Goal: Transaction & Acquisition: Purchase product/service

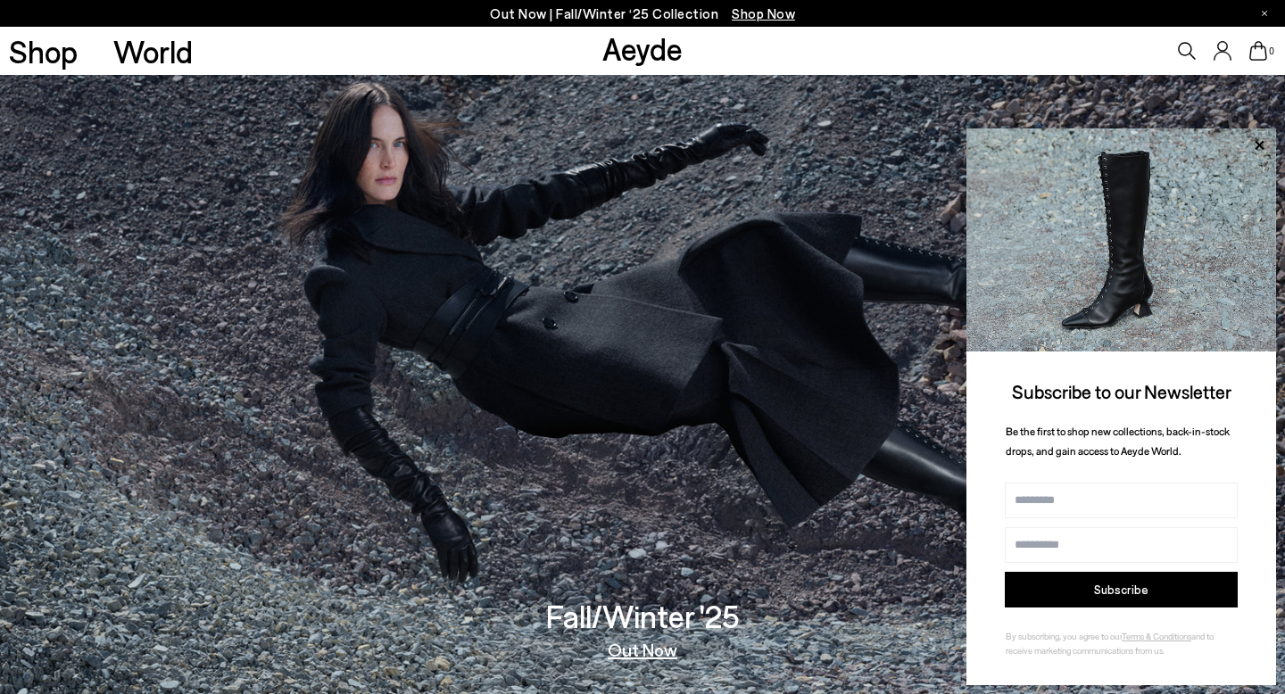
scroll to position [52, 0]
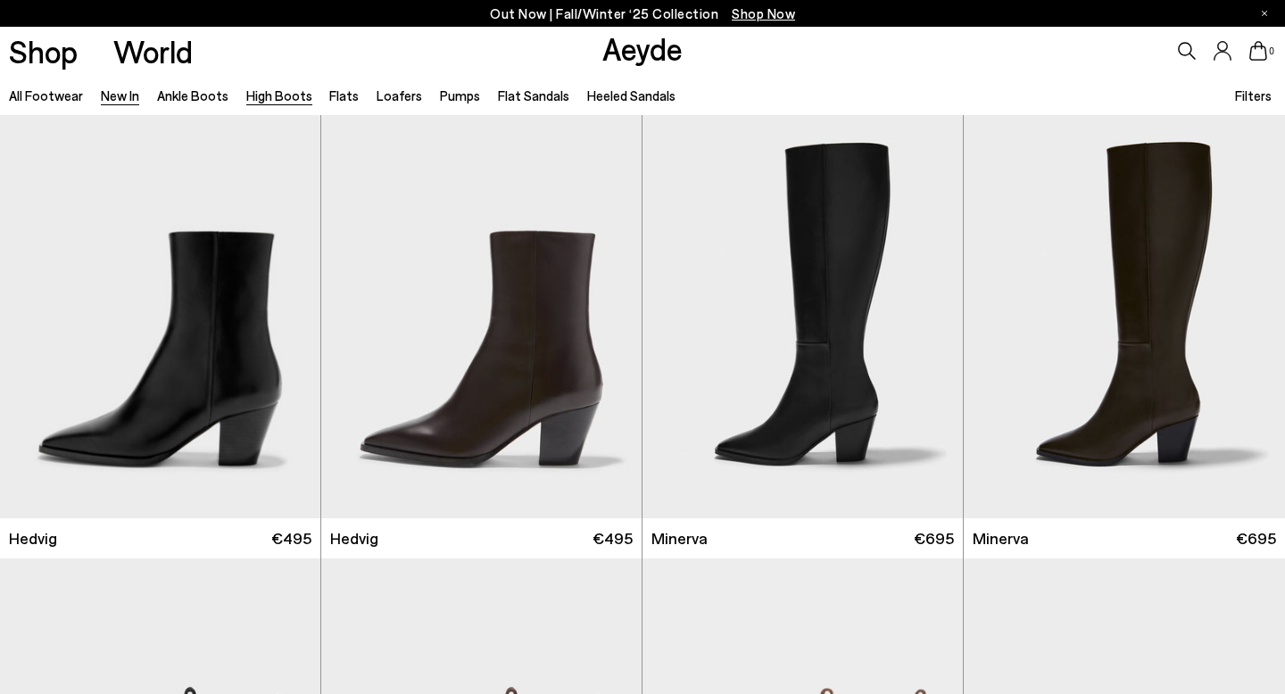
click at [267, 95] on link "High Boots" at bounding box center [279, 95] width 66 height 16
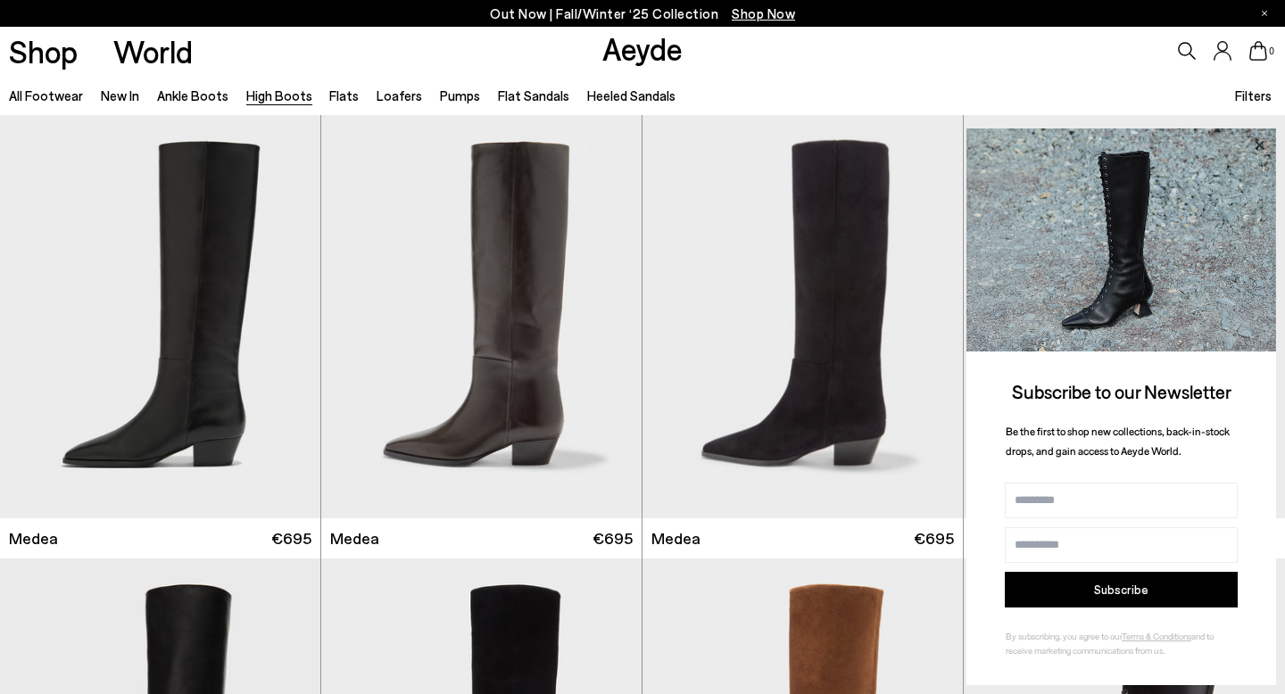
click at [1258, 145] on icon at bounding box center [1259, 144] width 9 height 9
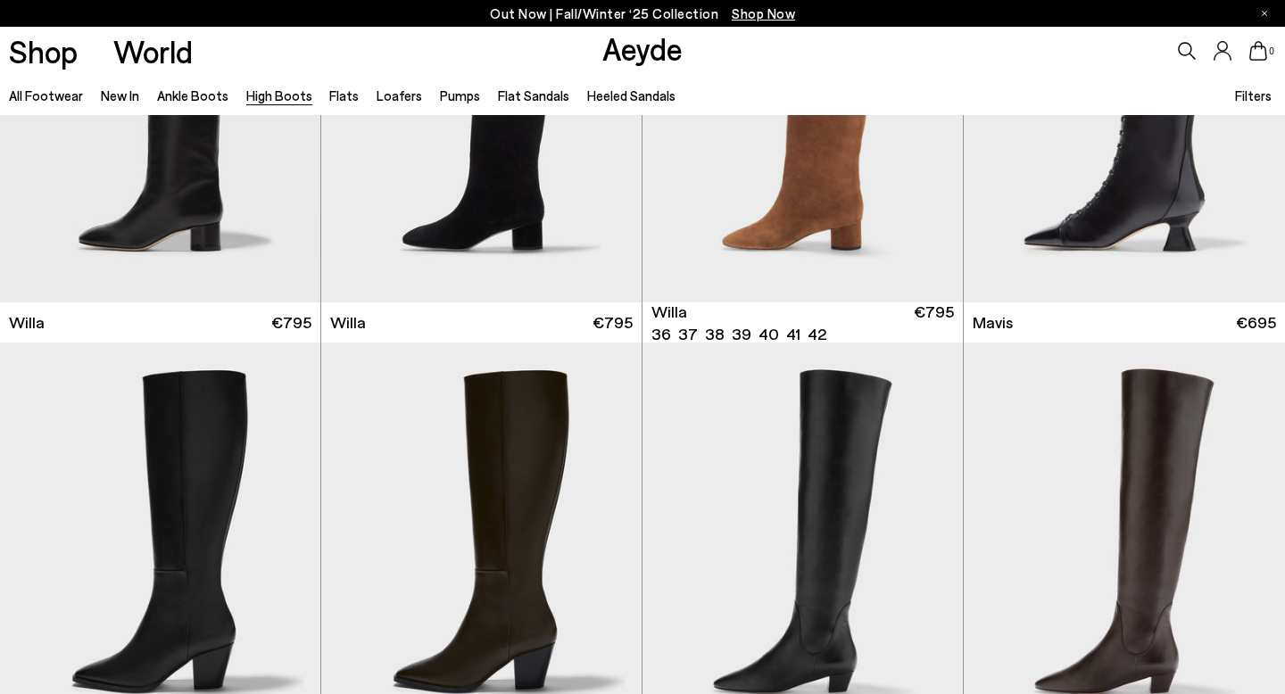
scroll to position [734, 0]
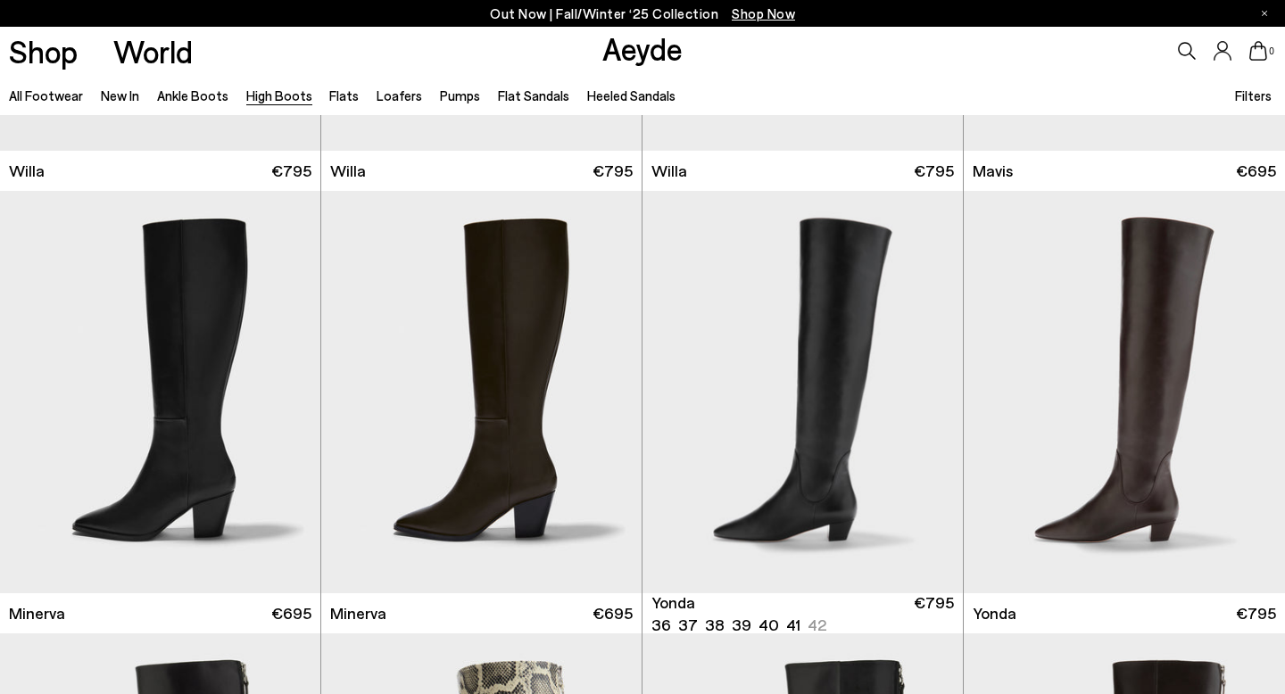
scroll to position [1314, 0]
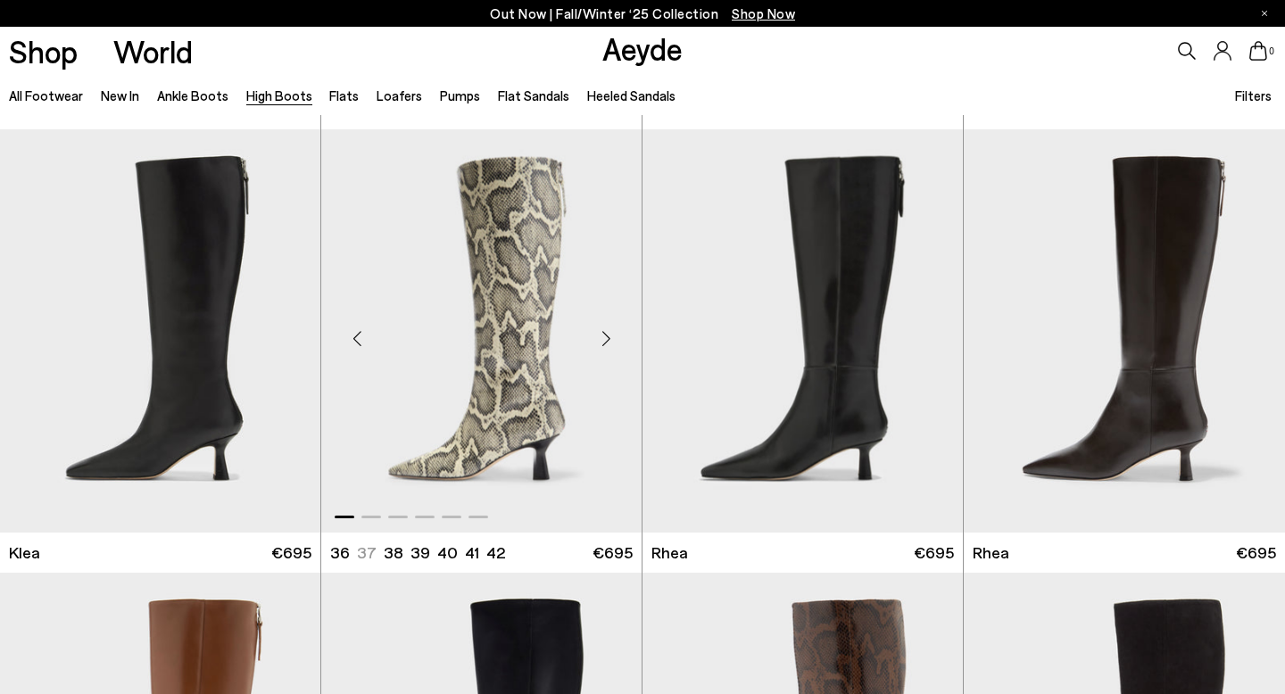
click at [610, 337] on div "Next slide" at bounding box center [606, 338] width 54 height 54
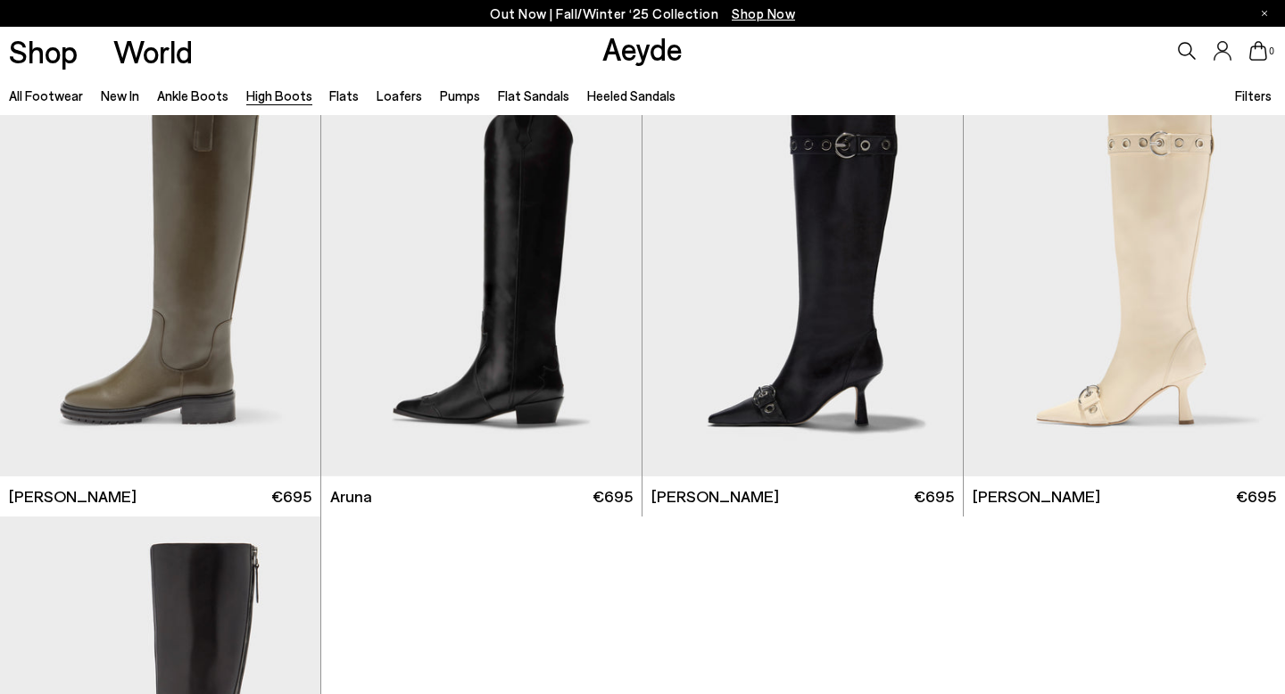
scroll to position [3903, 0]
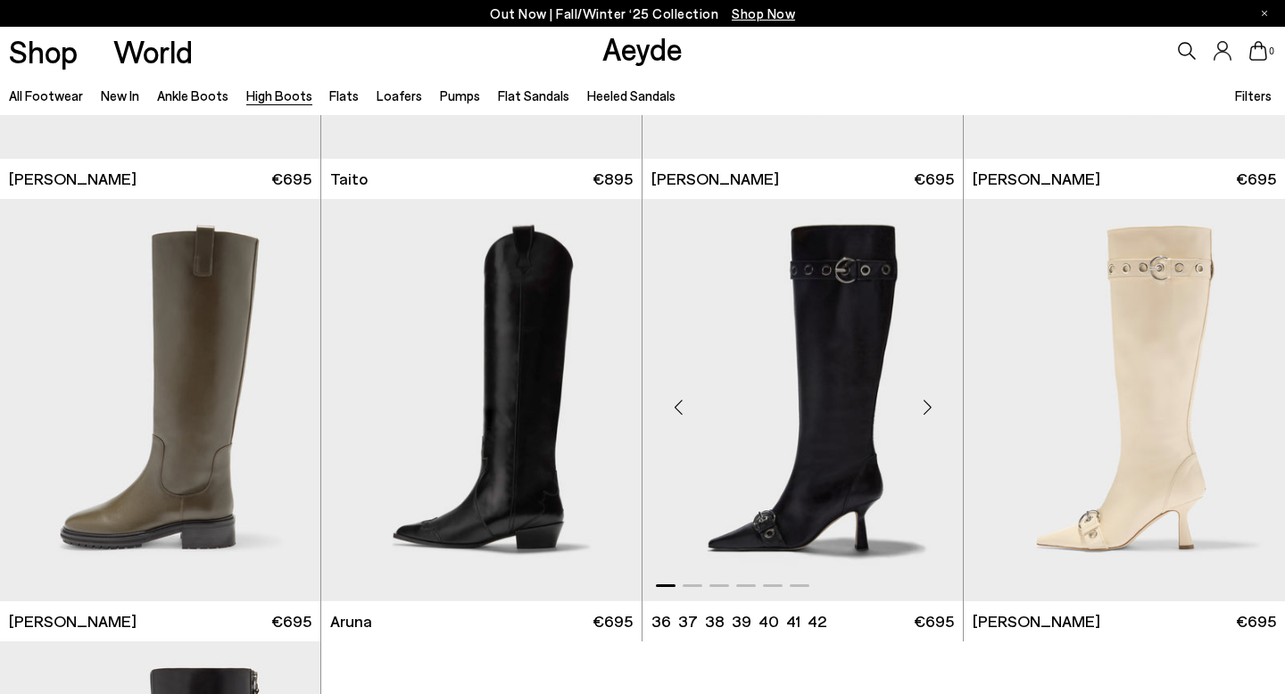
click at [924, 410] on div "Next slide" at bounding box center [927, 408] width 54 height 54
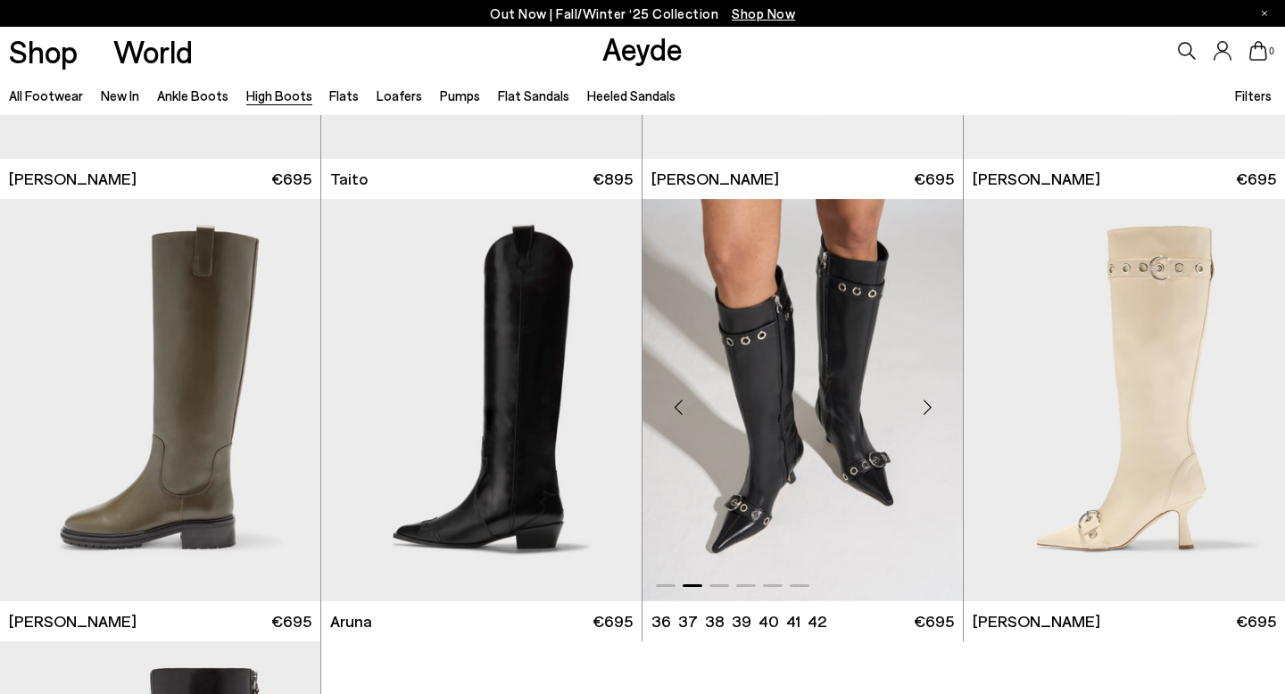
click at [924, 410] on div "Next slide" at bounding box center [927, 408] width 54 height 54
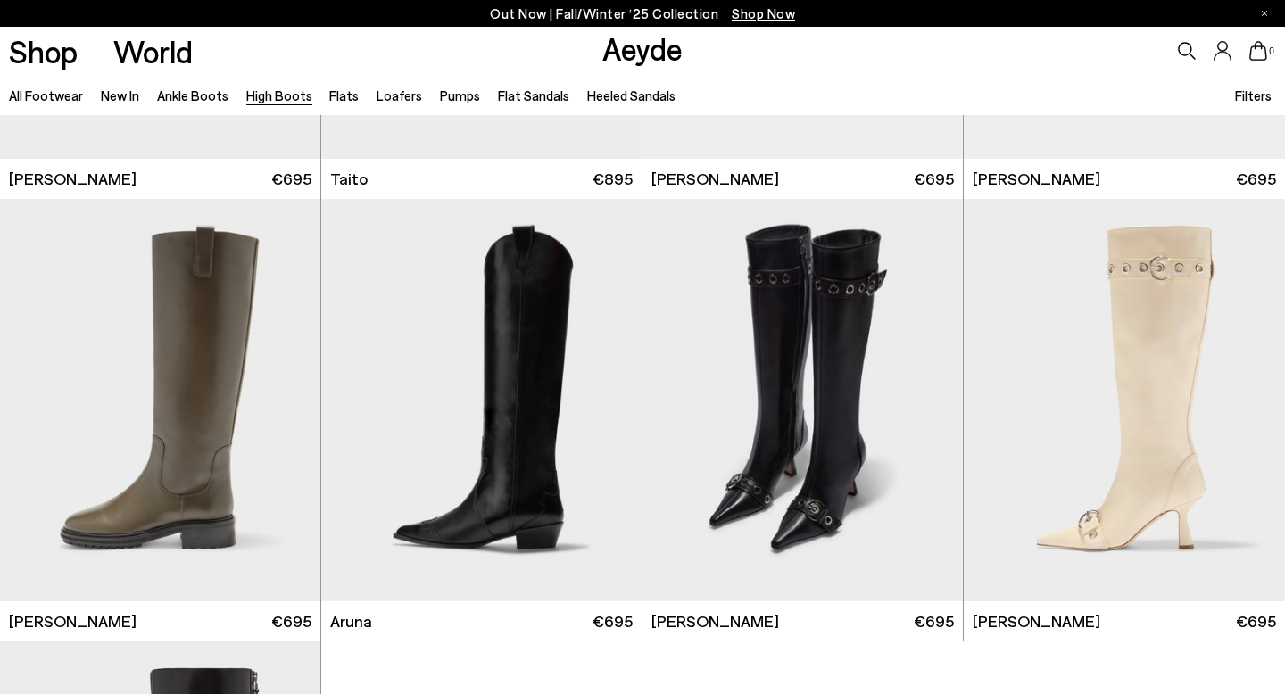
scroll to position [810, 0]
